Goal: Task Accomplishment & Management: Use online tool/utility

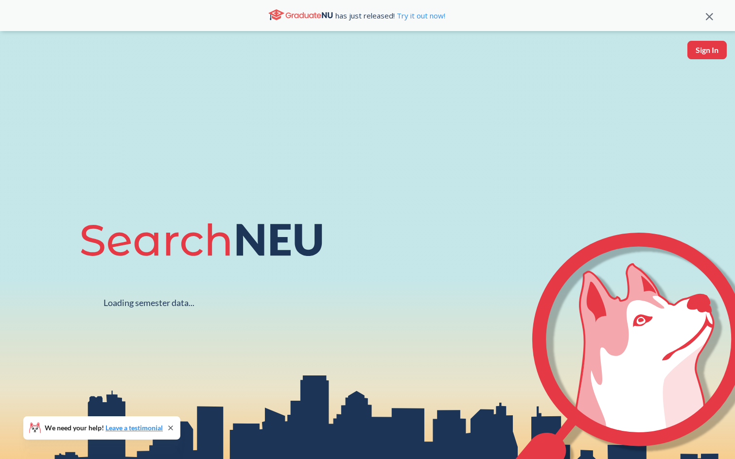
click at [706, 20] on icon at bounding box center [709, 16] width 7 height 7
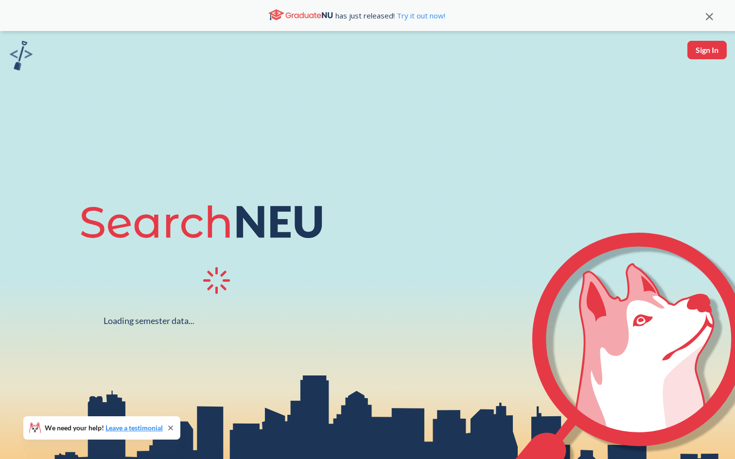
click at [704, 57] on button "Sign In" at bounding box center [706, 50] width 39 height 18
select select "US"
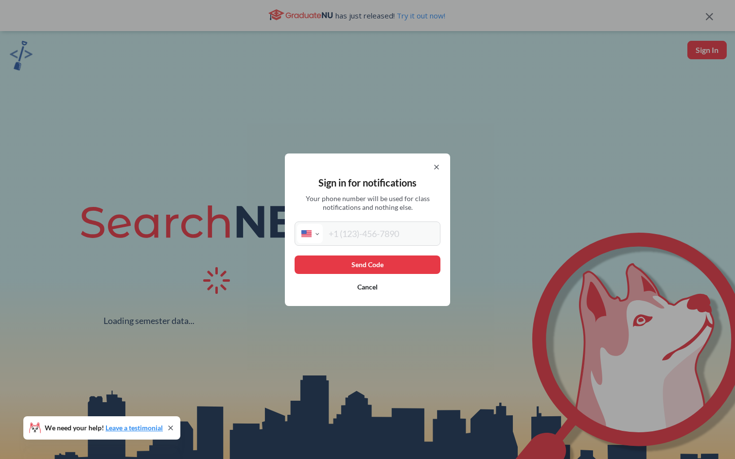
click at [368, 233] on input "tel" at bounding box center [380, 233] width 115 height 19
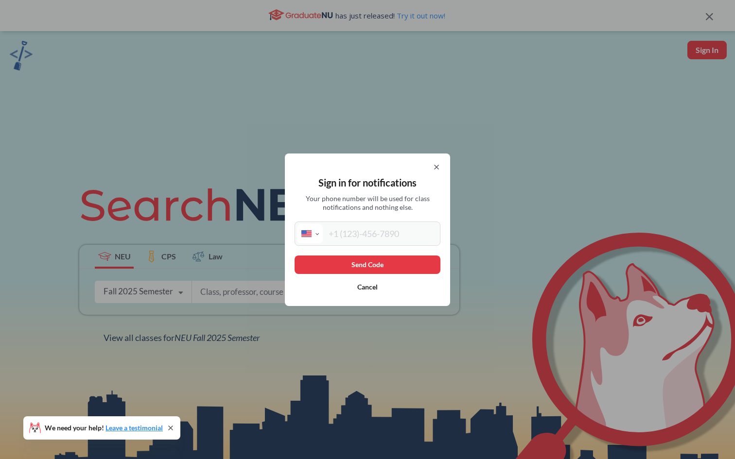
click at [361, 235] on input "tel" at bounding box center [380, 233] width 115 height 19
type input "[PHONE_NUMBER]"
click at [367, 259] on button "Send Code" at bounding box center [368, 265] width 146 height 18
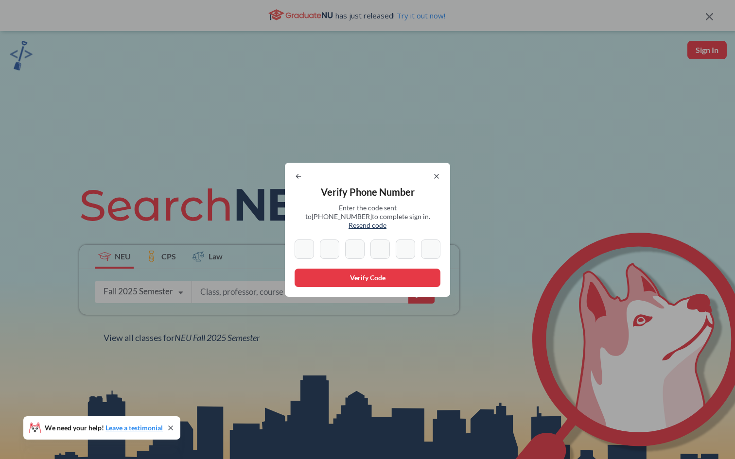
type input "7"
type input "9"
type input "5"
type input "0"
type input "4"
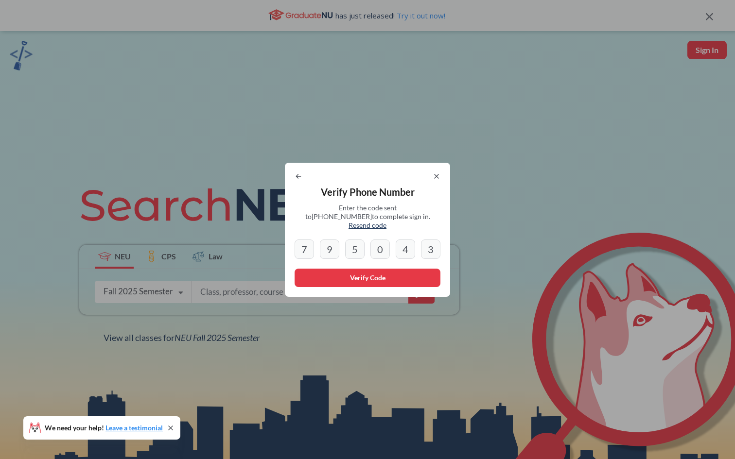
type input "3"
click at [358, 272] on button "Verify Code" at bounding box center [368, 278] width 146 height 18
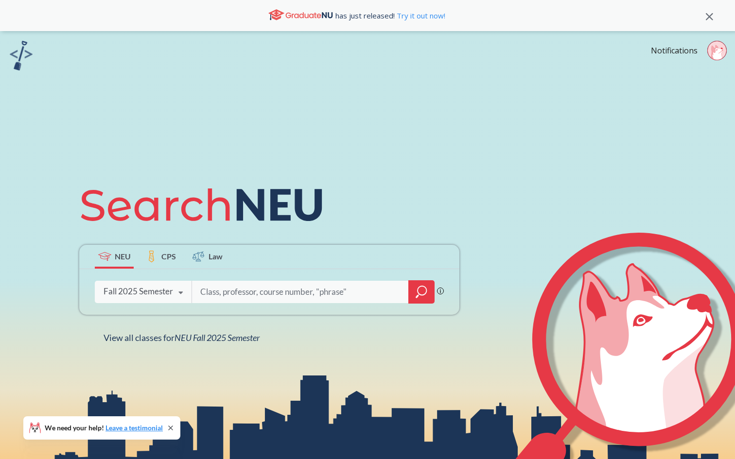
click at [349, 288] on input "search" at bounding box center [300, 292] width 202 height 20
click at [285, 300] on input "search" at bounding box center [300, 292] width 202 height 20
type input "MGSC2301"
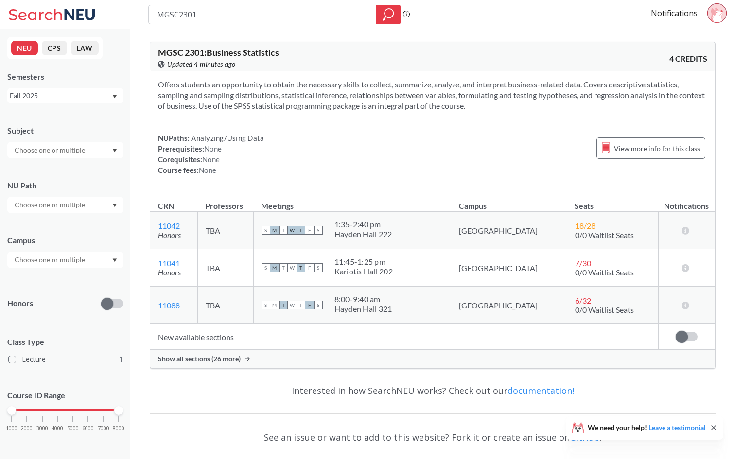
click at [319, 259] on div "S M T W T F S" at bounding box center [292, 267] width 61 height 21
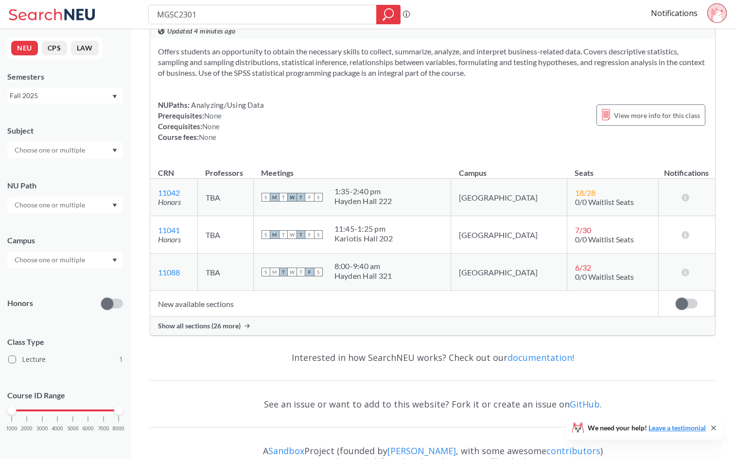
scroll to position [39, 0]
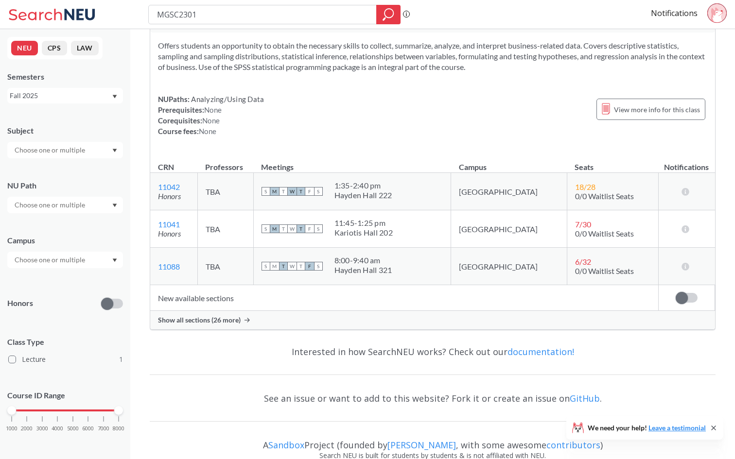
click at [229, 320] on span "Show all sections (26 more)" at bounding box center [199, 320] width 83 height 9
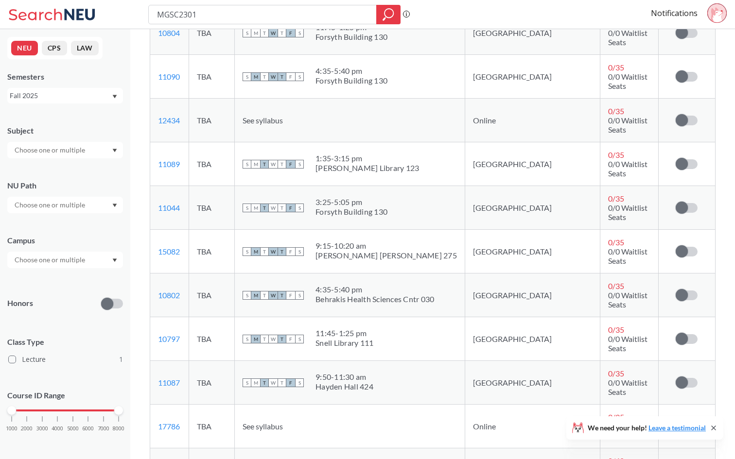
scroll to position [900, 0]
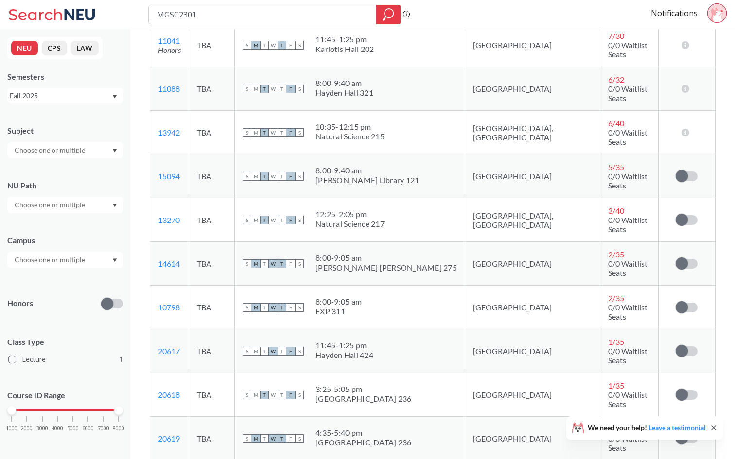
scroll to position [233, 0]
